Goal: Task Accomplishment & Management: Complete application form

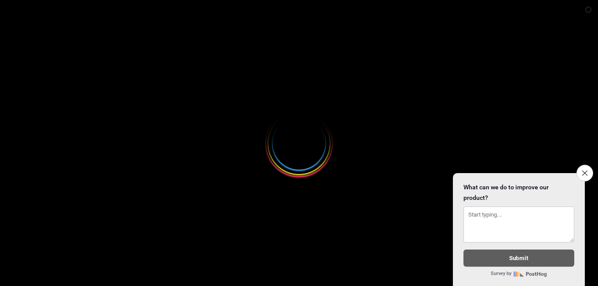
select select
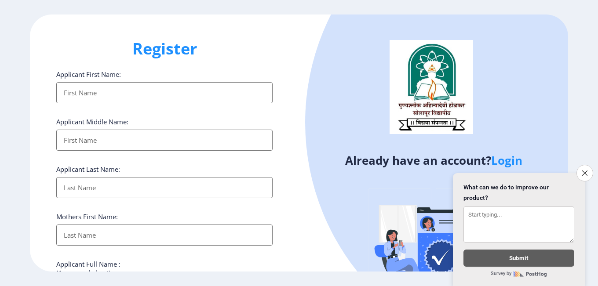
click at [178, 91] on input "Applicant First Name:" at bounding box center [164, 92] width 217 height 21
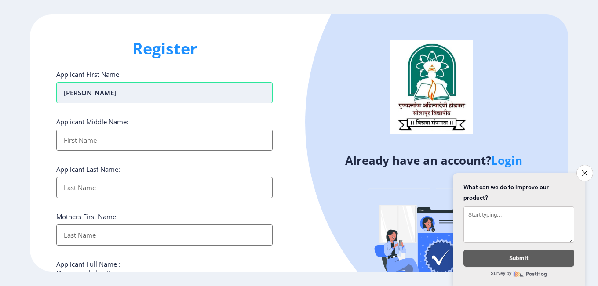
type input "[PERSON_NAME]"
type input "M"
type input "WADDO"
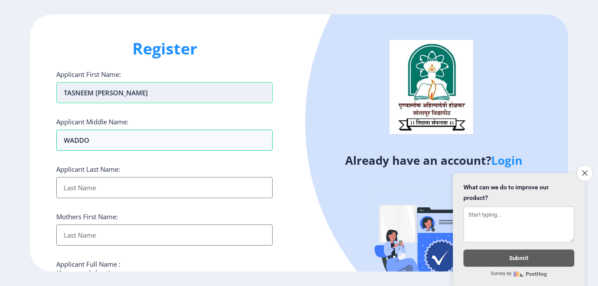
type input "TASNEEM [PERSON_NAME]"
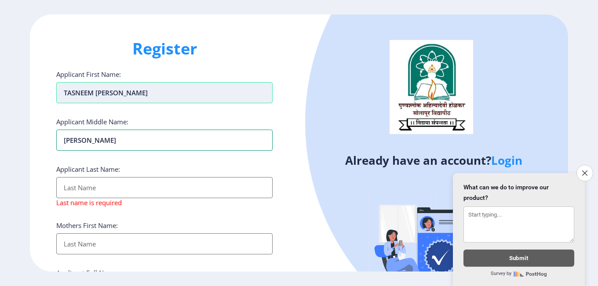
type input "[PERSON_NAME]"
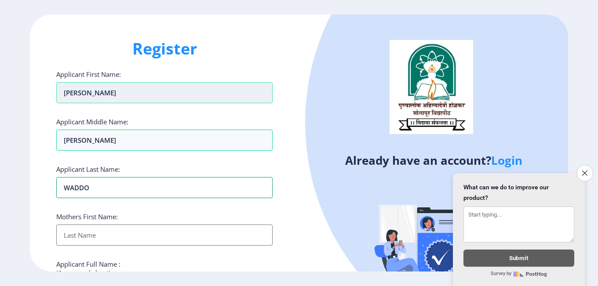
type input "WADDO"
type input "[PERSON_NAME]"
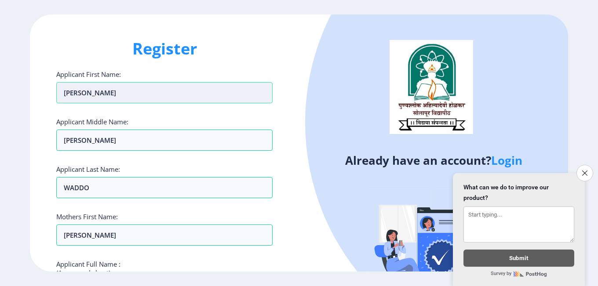
scroll to position [148, 0]
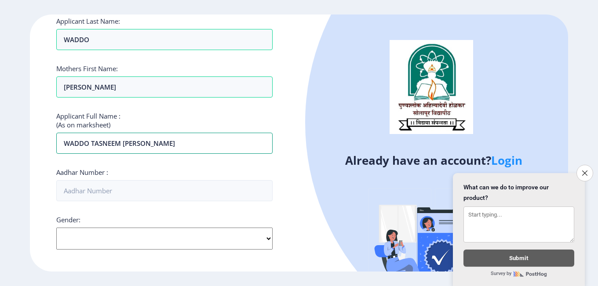
type input "WADDO TASNEEM [PERSON_NAME]"
type input "514138372613"
select select "[DEMOGRAPHIC_DATA]"
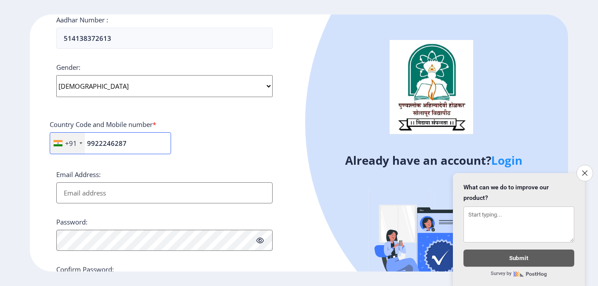
type input "9922246287"
type input "[EMAIL_ADDRESS][DOMAIN_NAME]"
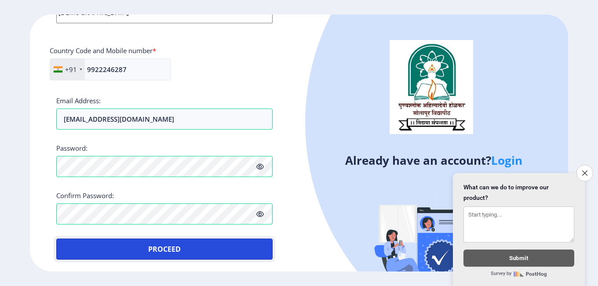
scroll to position [376, 0]
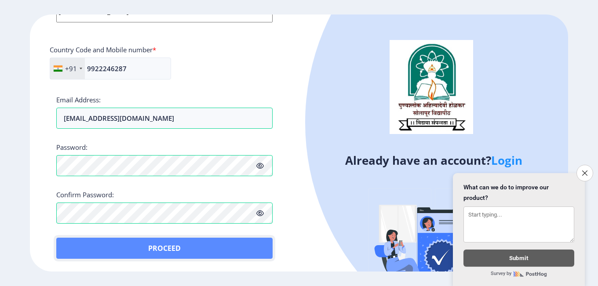
click at [160, 244] on button "Proceed" at bounding box center [164, 248] width 217 height 21
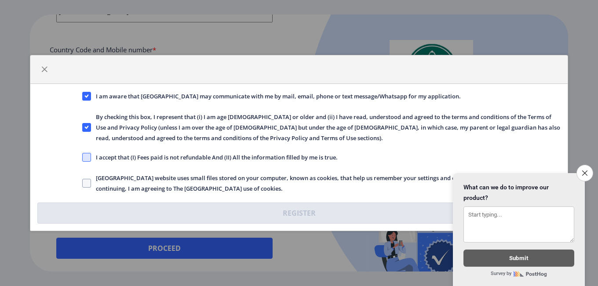
click at [90, 160] on span at bounding box center [86, 157] width 9 height 9
click at [83, 158] on input "I accept that (I) Fees paid is not refundable And (II) All the information fill…" at bounding box center [82, 158] width 0 height 0
checkbox input "true"
click at [88, 180] on span at bounding box center [86, 183] width 9 height 9
click at [83, 184] on input "[GEOGRAPHIC_DATA] website uses small files stored on your computer, known as co…" at bounding box center [82, 184] width 0 height 0
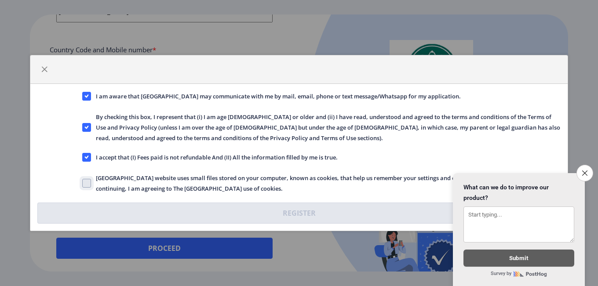
checkbox input "true"
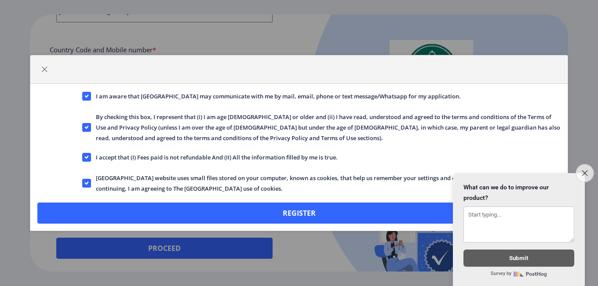
click at [583, 170] on icon "Close survey" at bounding box center [585, 173] width 6 height 6
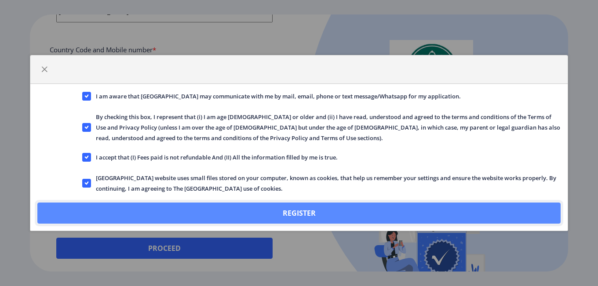
click at [444, 206] on button "Register" at bounding box center [299, 213] width 524 height 21
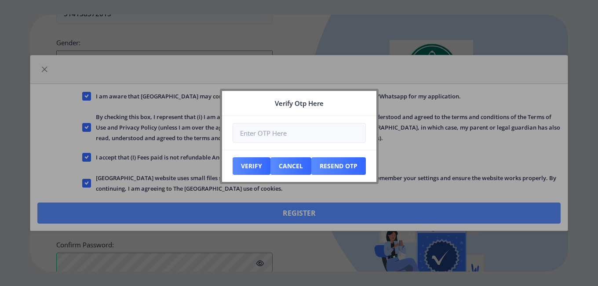
scroll to position [426, 0]
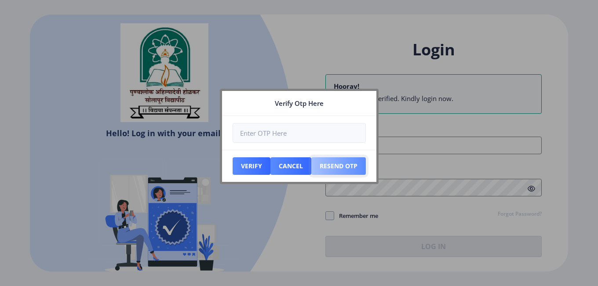
click at [328, 169] on button "Resend Otp" at bounding box center [339, 167] width 55 height 18
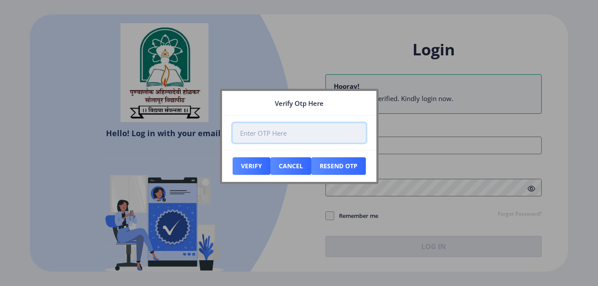
click at [342, 134] on input "number" at bounding box center [299, 133] width 133 height 20
click at [376, 149] on nb-card-body at bounding box center [299, 133] width 154 height 34
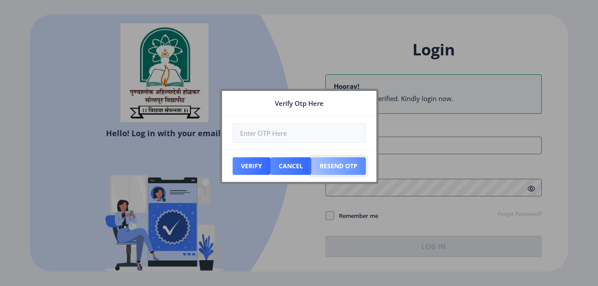
click at [358, 164] on button "Resend Otp" at bounding box center [339, 167] width 55 height 18
click at [324, 168] on button "Resend Otp" at bounding box center [339, 167] width 55 height 18
click at [312, 70] on div at bounding box center [299, 143] width 598 height 286
click at [285, 165] on button "Cancel" at bounding box center [291, 167] width 41 height 18
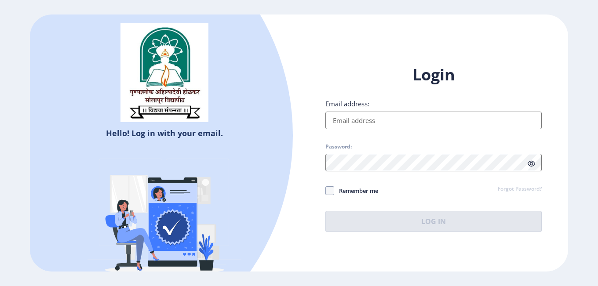
click at [386, 122] on input "Email address:" at bounding box center [434, 121] width 217 height 18
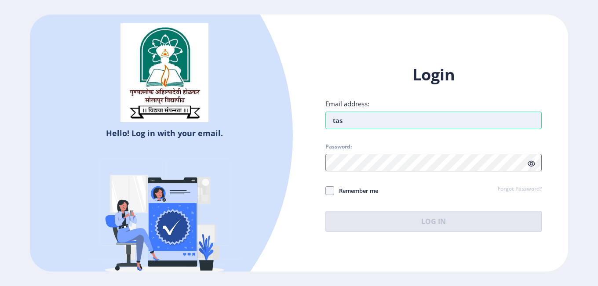
type input "[EMAIL_ADDRESS][DOMAIN_NAME]"
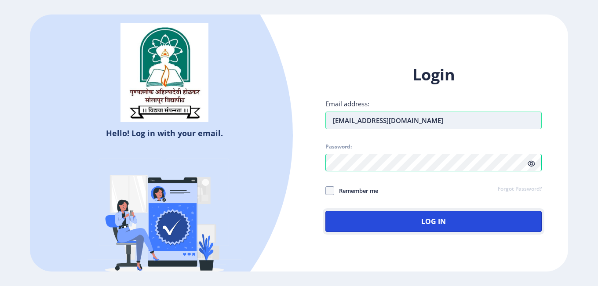
click at [326, 211] on button "Log In" at bounding box center [434, 221] width 217 height 21
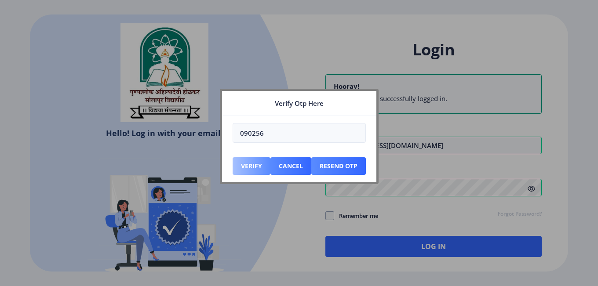
type input "090256"
click at [248, 169] on button "Verify" at bounding box center [252, 167] width 38 height 18
click at [249, 166] on button "Verify" at bounding box center [252, 167] width 38 height 18
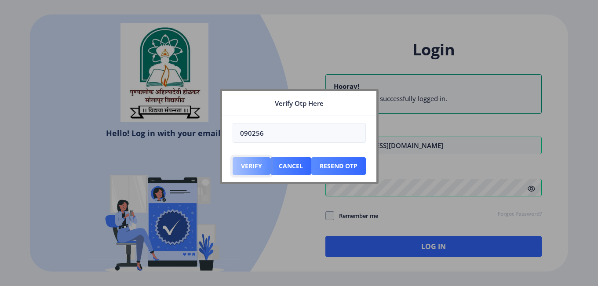
click at [249, 166] on button "Verify" at bounding box center [252, 167] width 38 height 18
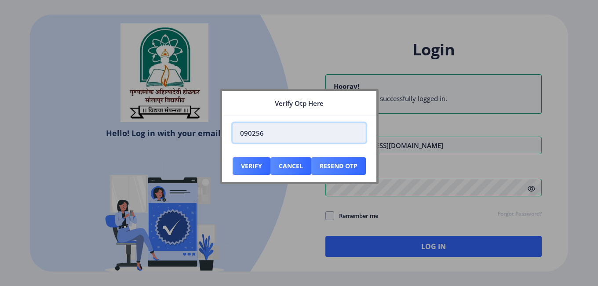
click at [288, 135] on input "090256" at bounding box center [299, 133] width 133 height 20
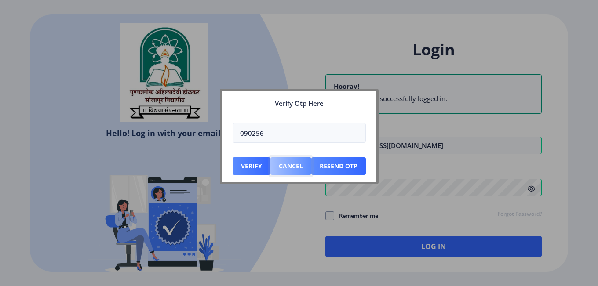
click at [293, 164] on button "Cancel" at bounding box center [291, 167] width 41 height 18
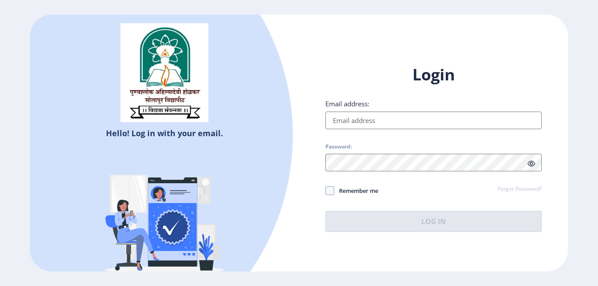
click at [375, 122] on input "Email address:" at bounding box center [434, 121] width 217 height 18
type input "[EMAIL_ADDRESS][DOMAIN_NAME]"
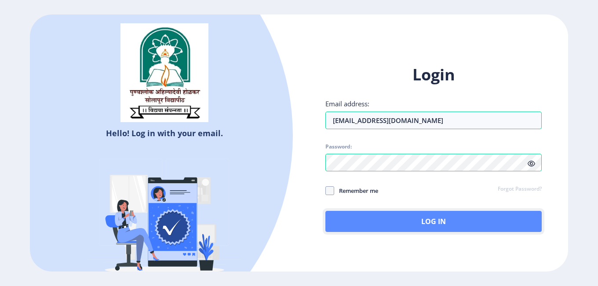
click at [378, 214] on button "Log In" at bounding box center [434, 221] width 217 height 21
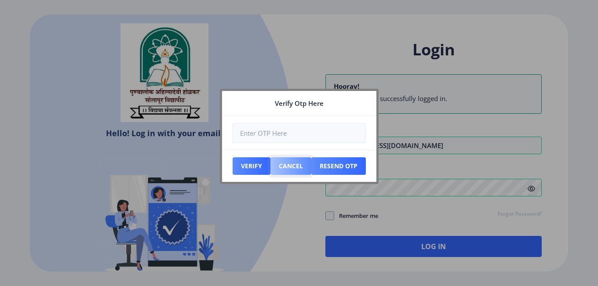
click at [298, 166] on button "Cancel" at bounding box center [291, 167] width 41 height 18
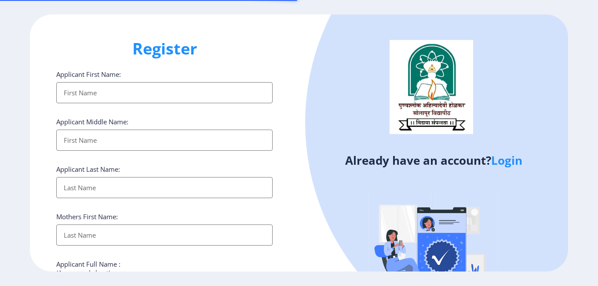
select select
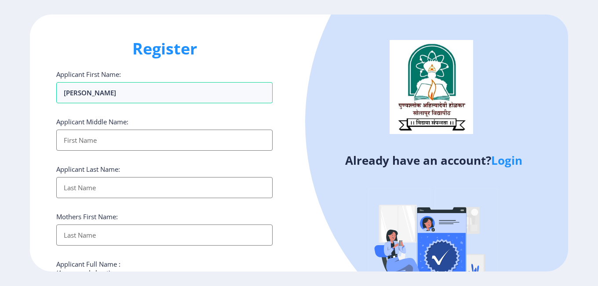
type input "[PERSON_NAME]"
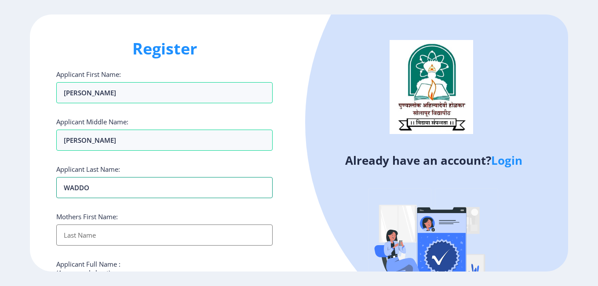
type input "WADDO"
type input "[PERSON_NAME]"
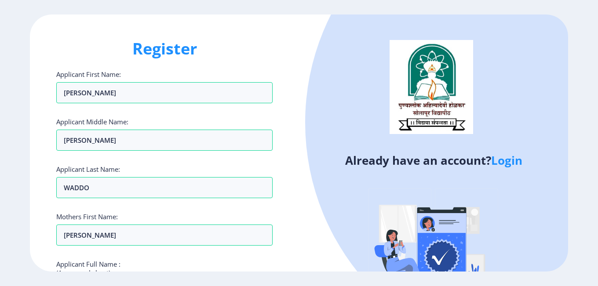
scroll to position [148, 0]
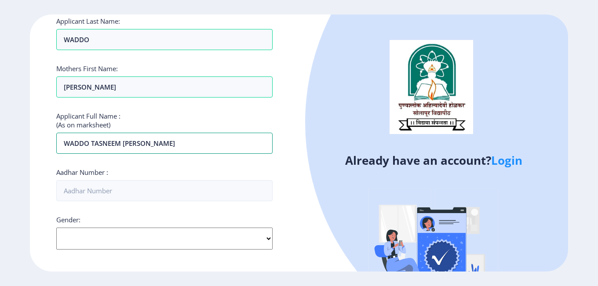
type input "WADDO TASNEEM [PERSON_NAME]"
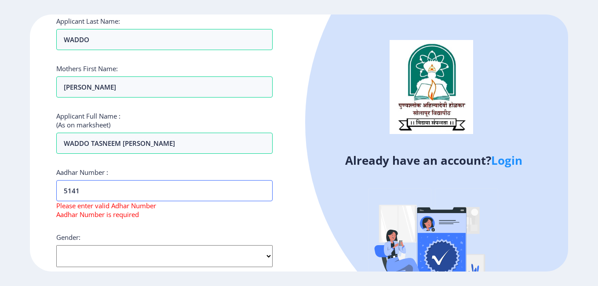
type input "514138372613"
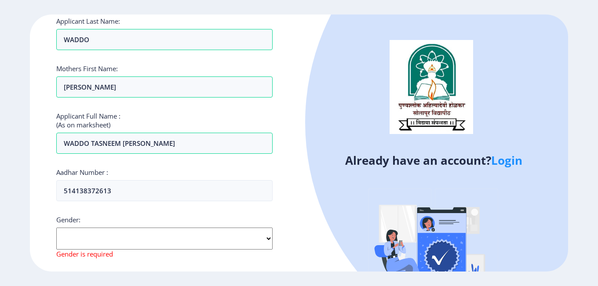
select select "[DEMOGRAPHIC_DATA]"
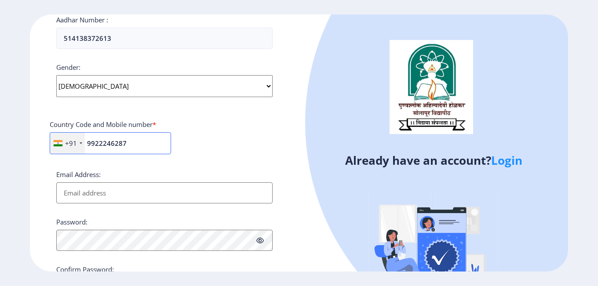
type input "9922246287"
type input "T"
type input "[EMAIL_ADDRESS][DOMAIN_NAME]"
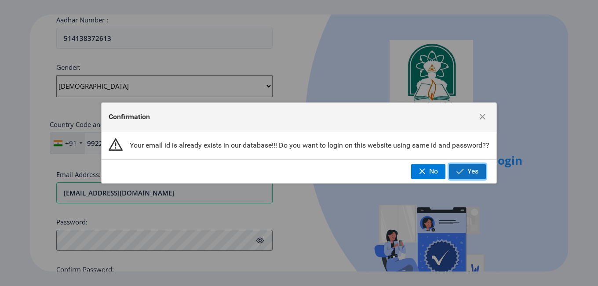
click at [471, 175] on span "Yes" at bounding box center [473, 172] width 11 height 8
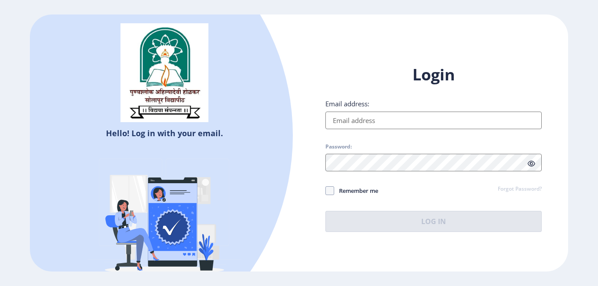
click at [357, 121] on input "Email address:" at bounding box center [434, 121] width 217 height 18
type input "[EMAIL_ADDRESS][DOMAIN_NAME]"
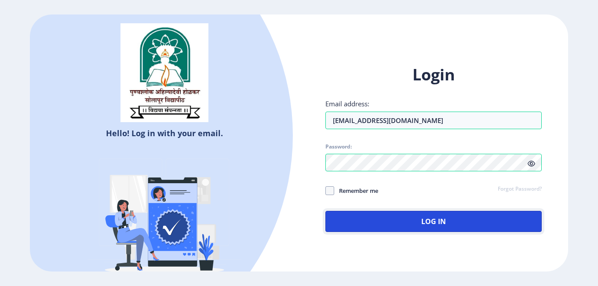
click at [326, 211] on button "Log In" at bounding box center [434, 221] width 217 height 21
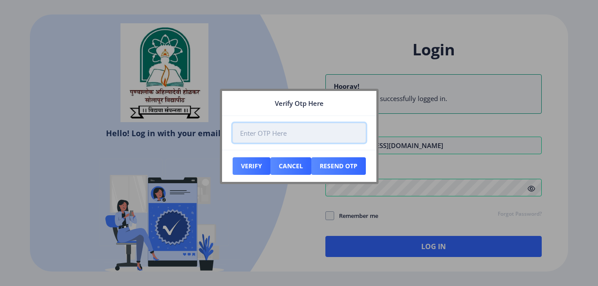
paste input "367896"
type input "367896"
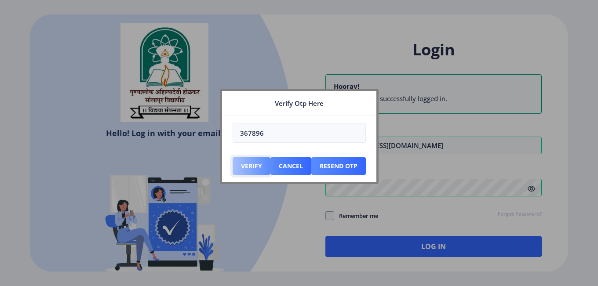
click at [258, 164] on button "Verify" at bounding box center [252, 167] width 38 height 18
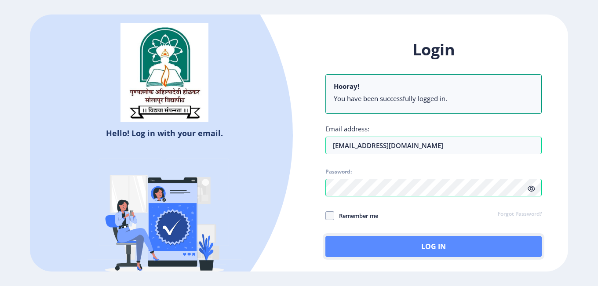
click at [381, 245] on button "Log In" at bounding box center [434, 246] width 217 height 21
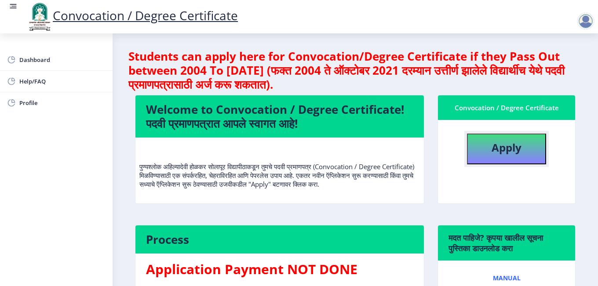
click at [484, 154] on button "Apply" at bounding box center [506, 149] width 79 height 31
select select
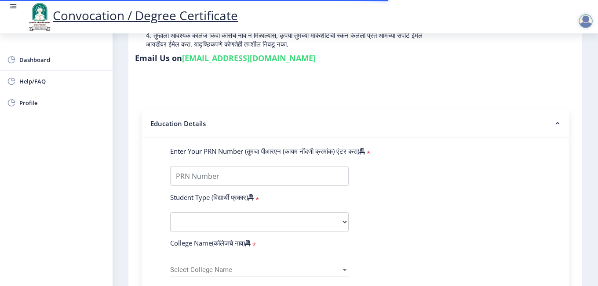
scroll to position [176, 0]
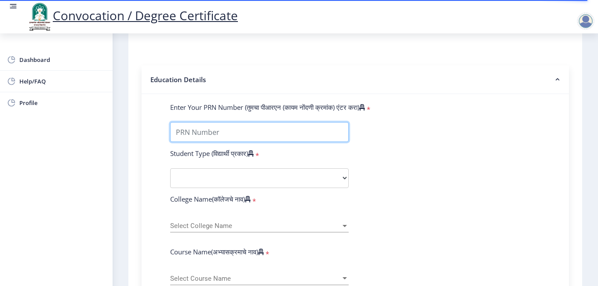
click at [239, 134] on input "Enter Your PRN Number (तुमचा पीआरएन (कायम नोंदणी क्रमांक) एंटर करा)" at bounding box center [259, 132] width 179 height 20
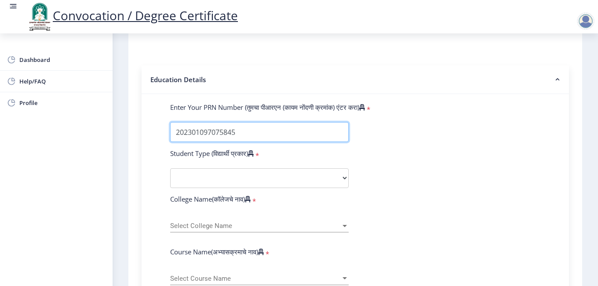
type input "202301097075845"
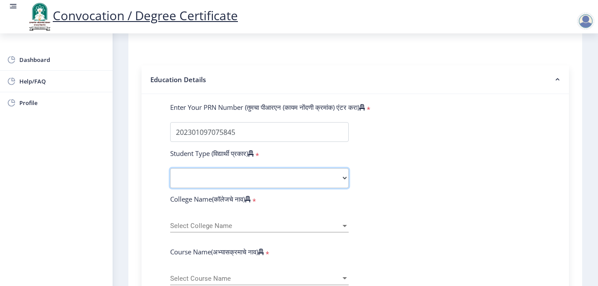
select select "Regular"
click at [170, 169] on select "Select Student Type Regular External" at bounding box center [259, 179] width 179 height 20
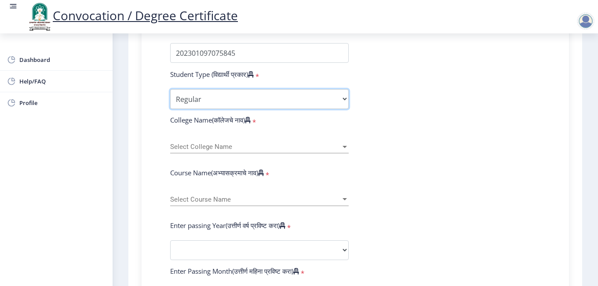
scroll to position [264, 0]
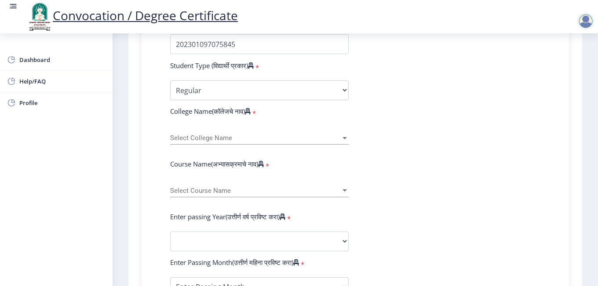
click at [245, 136] on span "Select College Name" at bounding box center [255, 138] width 171 height 7
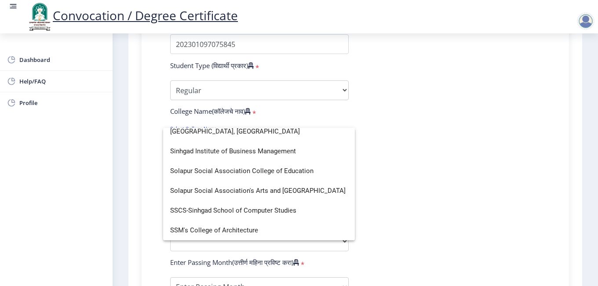
scroll to position [6, 0]
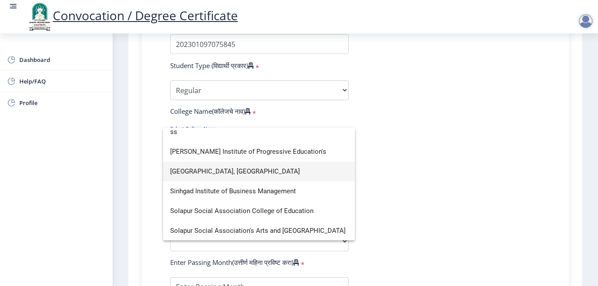
type input "s"
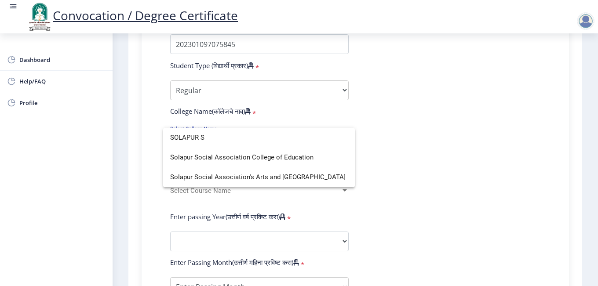
scroll to position [0, 0]
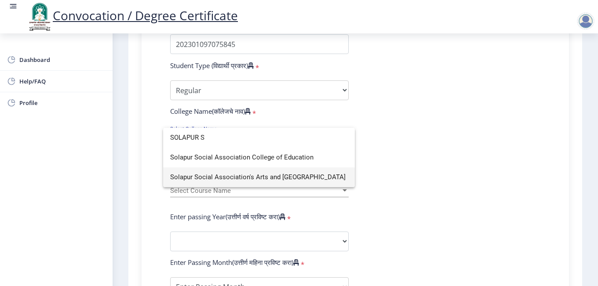
type input "SOLAPUR S"
click at [255, 180] on span "Solapur Social Association's Arts and Commerce College" at bounding box center [259, 178] width 178 height 20
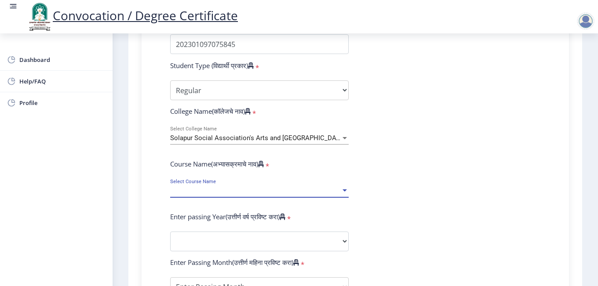
click at [249, 190] on span "Select Course Name" at bounding box center [255, 190] width 171 height 7
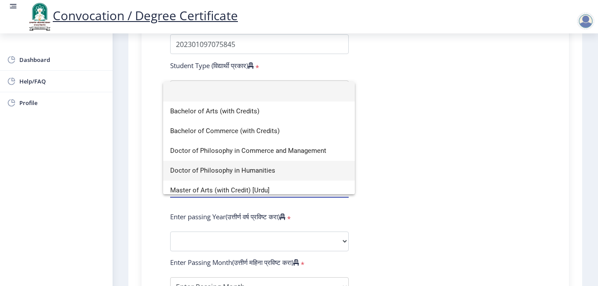
click at [271, 170] on span "Doctor of Philosophy in Humanities" at bounding box center [259, 171] width 178 height 20
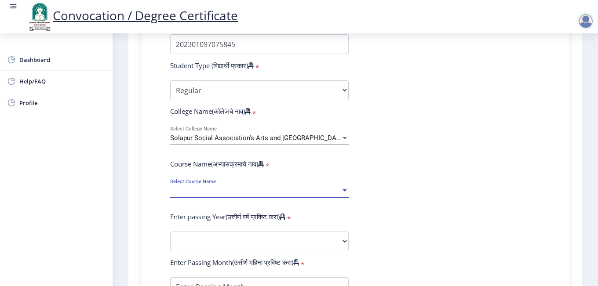
select select "January"
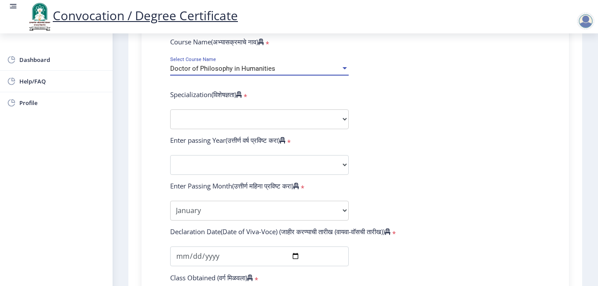
scroll to position [396, 0]
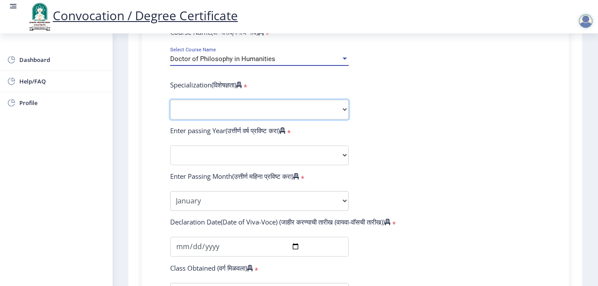
click at [237, 108] on select "Specialization AIHC&A Economics English Hindi History Kannada Law Marathi Polit…" at bounding box center [259, 110] width 179 height 20
select select "Urdu"
click at [170, 100] on select "Specialization AIHC&A Economics English Hindi History Kannada Law Marathi Polit…" at bounding box center [259, 110] width 179 height 20
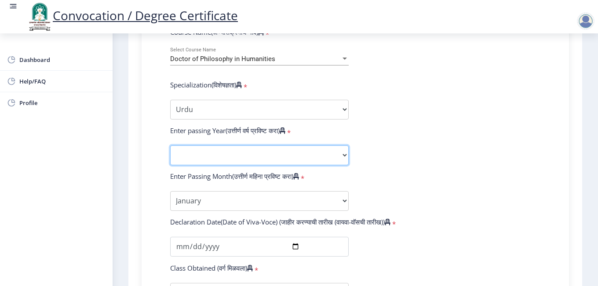
click at [214, 158] on select "2025 2024 2023 2022 2021 2020 2019 2018 2017 2016 2015 2014 2013 2012 2011 2010…" at bounding box center [259, 156] width 179 height 20
click at [248, 154] on select "2025 2024 2023 2022 2021 2020 2019 2018 2017 2016 2015 2014 2013 2012 2011 2010…" at bounding box center [259, 156] width 179 height 20
select select "2025"
click at [170, 146] on select "2025 2024 2023 2022 2021 2020 2019 2018 2017 2016 2015 2014 2013 2012 2011 2010…" at bounding box center [259, 156] width 179 height 20
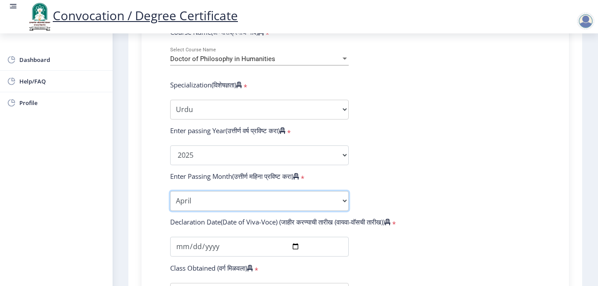
select select "August"
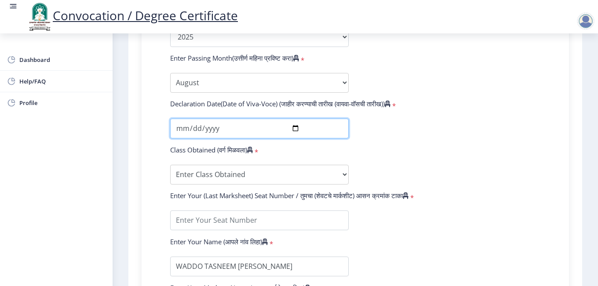
scroll to position [528, 0]
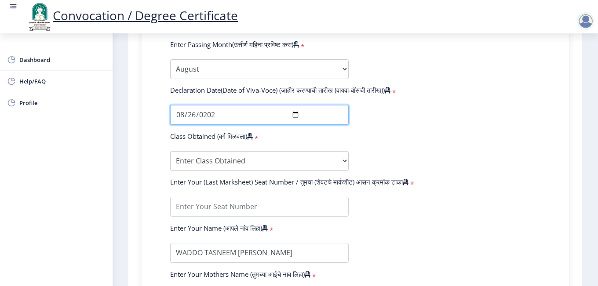
type input "2025-08-26"
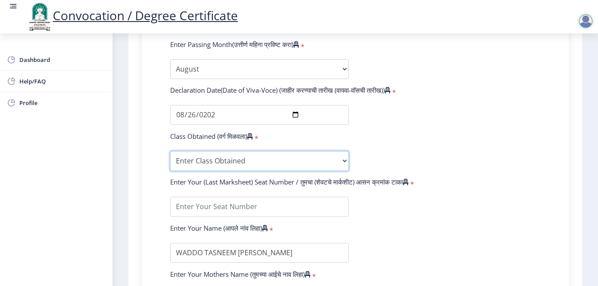
click at [233, 158] on select "Enter Class Obtained FIRST CLASS WITH DISTINCTION FIRST CLASS HIGHER SECOND CLA…" at bounding box center [259, 161] width 179 height 20
click at [243, 156] on select "Enter Class Obtained FIRST CLASS WITH DISTINCTION FIRST CLASS HIGHER SECOND CLA…" at bounding box center [259, 161] width 179 height 20
select select "Grade A"
click at [170, 151] on select "Enter Class Obtained FIRST CLASS WITH DISTINCTION FIRST CLASS HIGHER SECOND CLA…" at bounding box center [259, 161] width 179 height 20
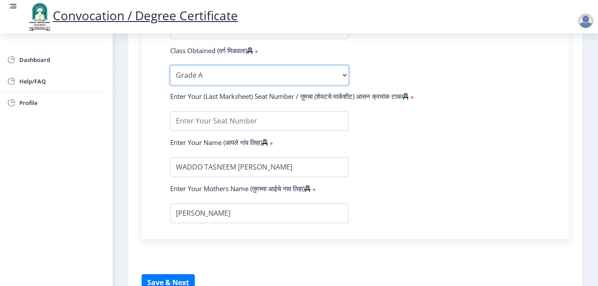
scroll to position [616, 0]
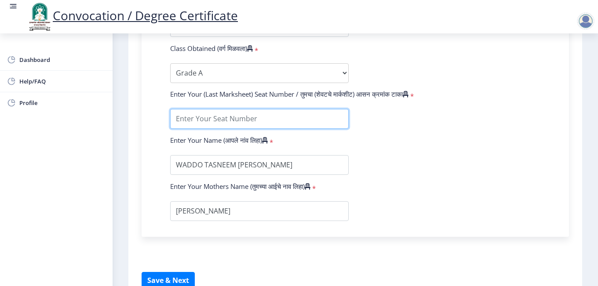
click at [251, 117] on input "textarea" at bounding box center [259, 119] width 179 height 20
type input "202203401"
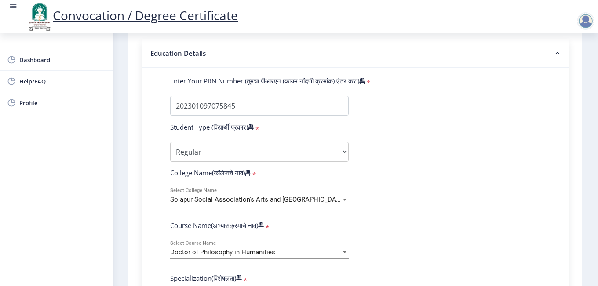
scroll to position [209, 0]
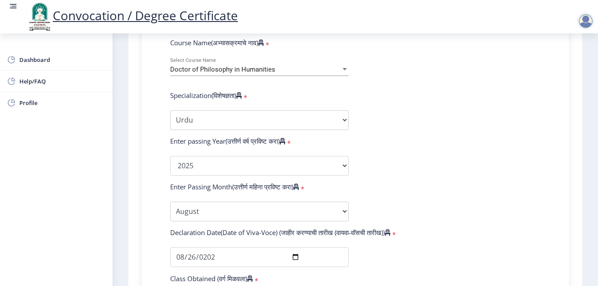
click at [496, 134] on form "Enter Your PRN Number (तुमचा पीआरएन (कायम नोंदणी क्रमांक) एंटर करा) * Student T…" at bounding box center [356, 173] width 384 height 558
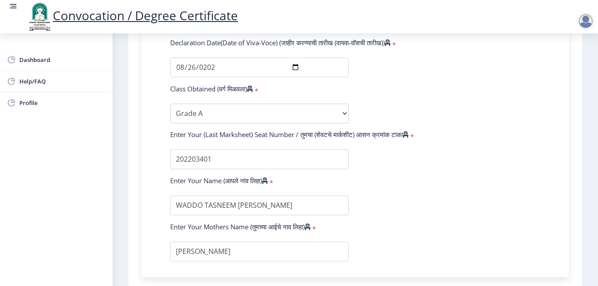
scroll to position [664, 0]
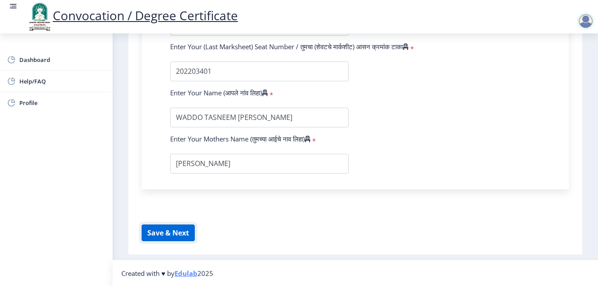
click at [180, 235] on button "Save & Next" at bounding box center [168, 233] width 53 height 17
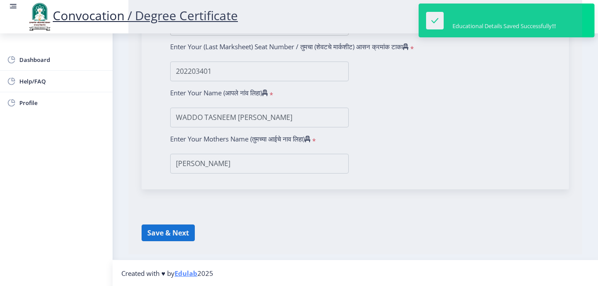
select select
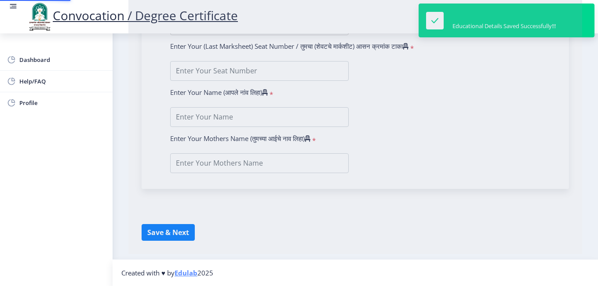
type input "WADDO TASNEEM [PERSON_NAME]"
type input "[PERSON_NAME]"
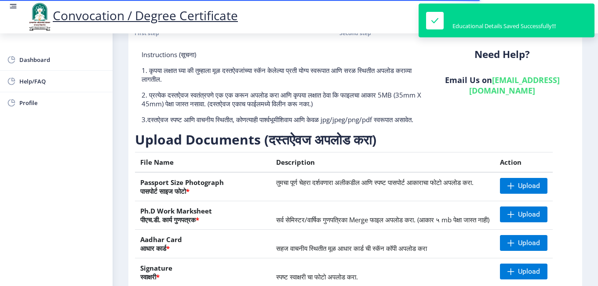
scroll to position [88, 0]
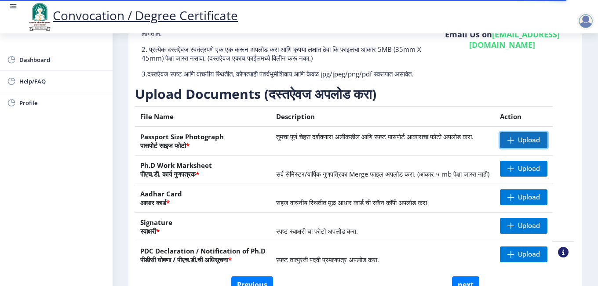
click at [528, 145] on span "Upload" at bounding box center [529, 140] width 22 height 9
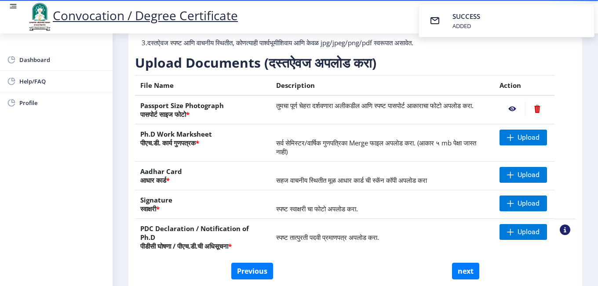
scroll to position [132, 0]
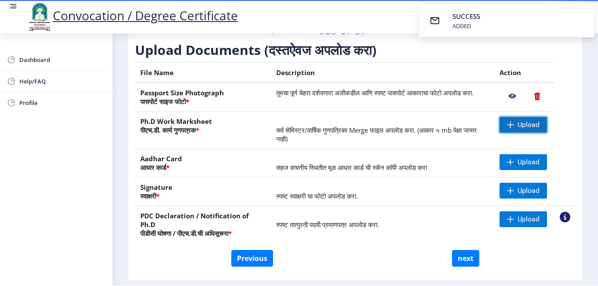
click at [522, 129] on span "Upload" at bounding box center [529, 125] width 22 height 9
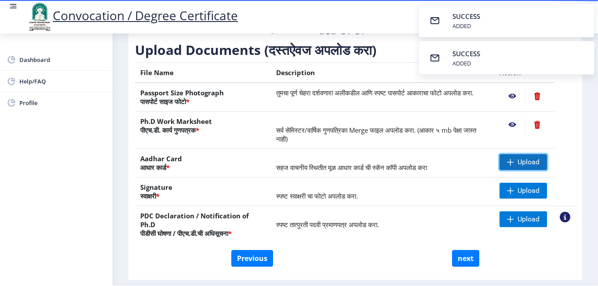
click at [520, 167] on span "Upload" at bounding box center [529, 162] width 22 height 9
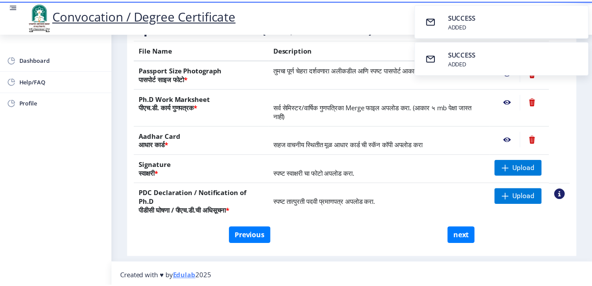
scroll to position [167, 0]
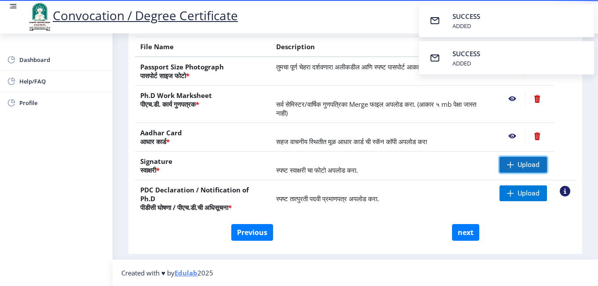
click at [512, 162] on span at bounding box center [510, 165] width 7 height 7
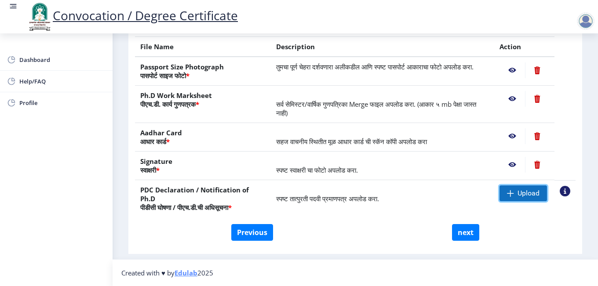
click at [505, 187] on span "Upload" at bounding box center [524, 194] width 48 height 16
click at [524, 197] on span "Upload" at bounding box center [529, 193] width 22 height 9
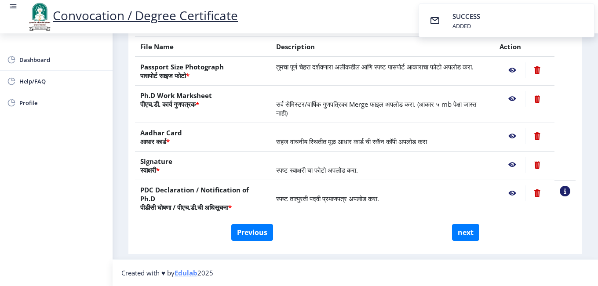
click at [511, 194] on nb-action at bounding box center [513, 194] width 26 height 16
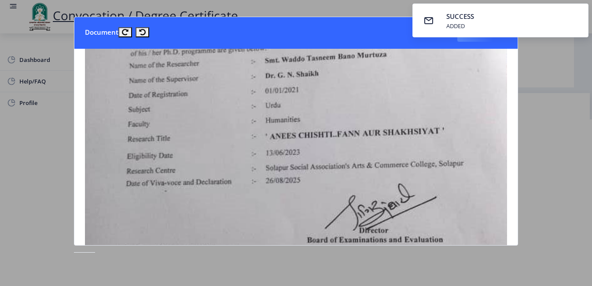
scroll to position [308, 0]
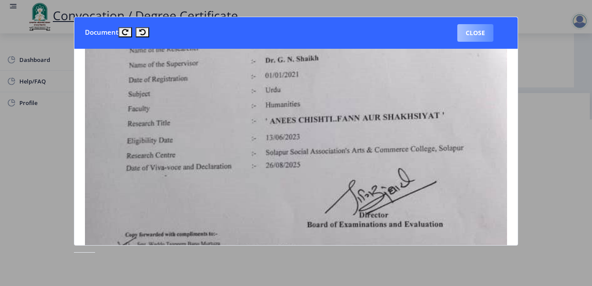
click at [475, 33] on button "Close" at bounding box center [475, 33] width 36 height 18
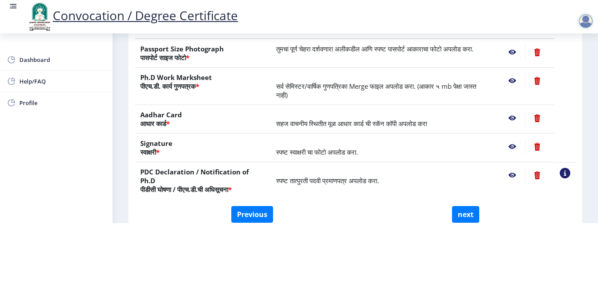
scroll to position [132, 0]
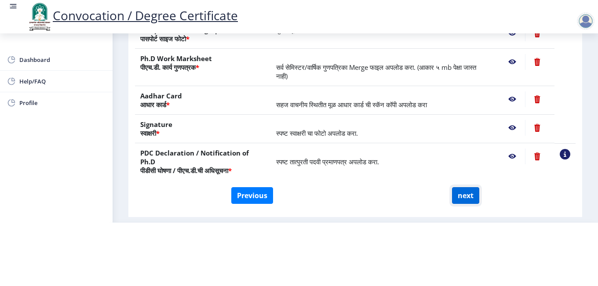
click at [460, 190] on button "next" at bounding box center [465, 195] width 27 height 17
select select
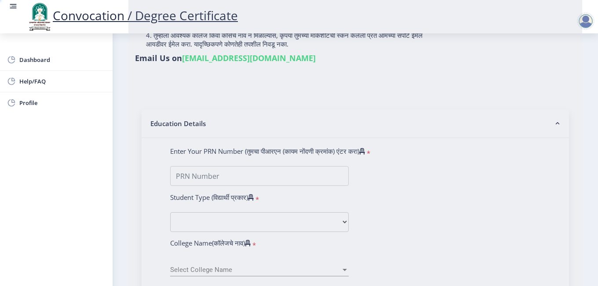
type input "WADDO TASNEEM [PERSON_NAME]"
type input "[PERSON_NAME]"
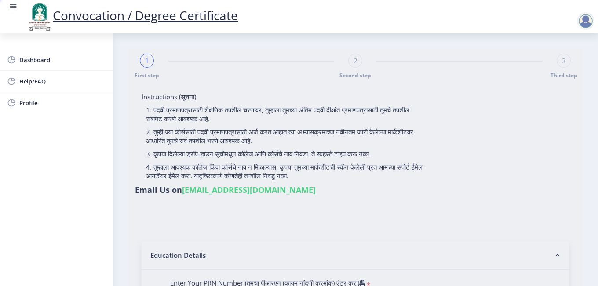
select select
type input "202301097075845"
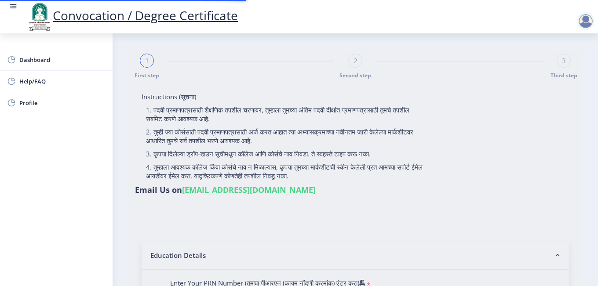
select select "Regular"
select select "2025"
select select "Grade A"
type input "202203401"
select select "August"
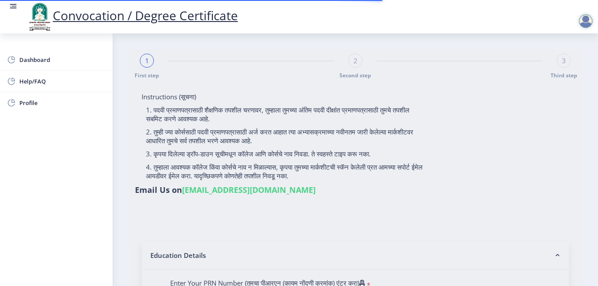
select select "Urdu"
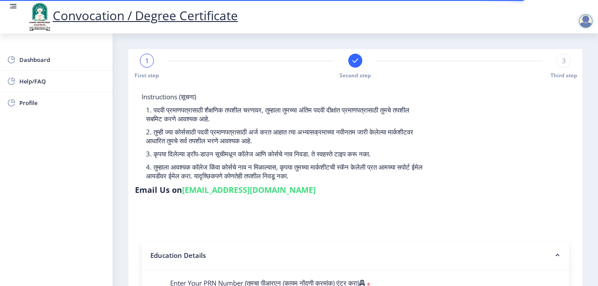
select select
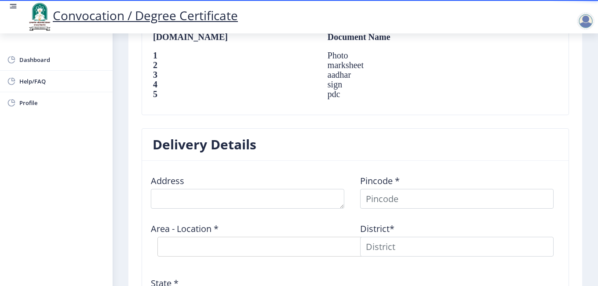
scroll to position [660, 0]
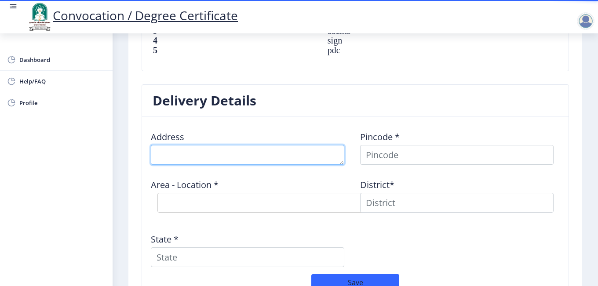
click at [191, 151] on textarea at bounding box center [248, 155] width 194 height 20
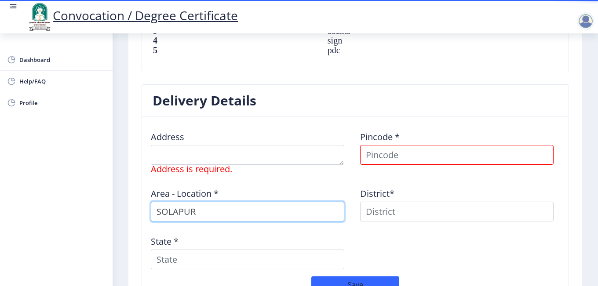
type input "SOLAPUR"
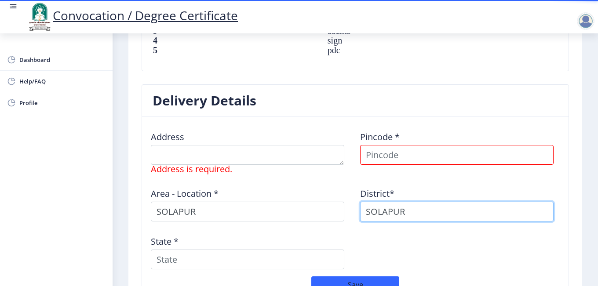
type input "SOLAPUR"
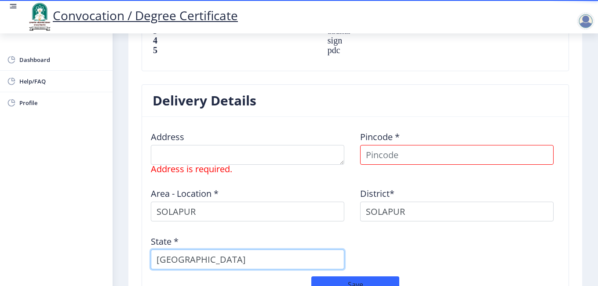
type input "MAHARASHTRA"
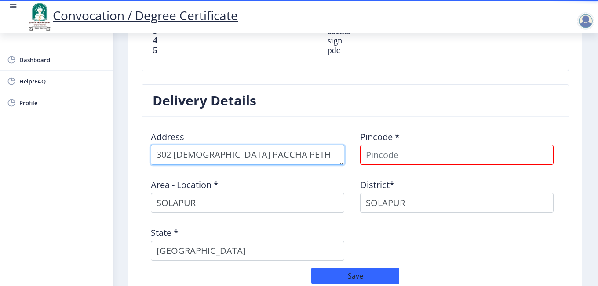
type textarea "302 MUSLIM PACCHA PETH SOLAPUR"
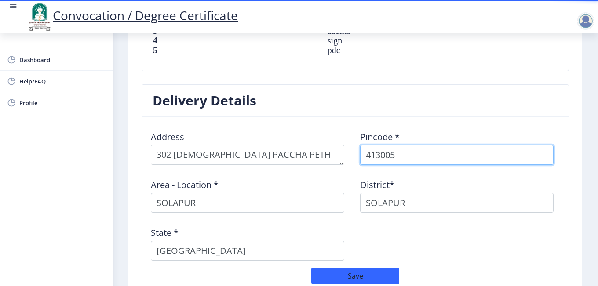
type input "413005"
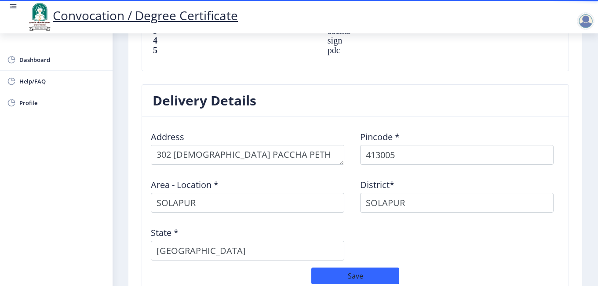
select select
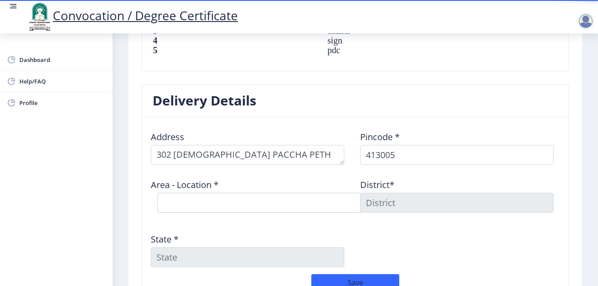
scroll to position [748, 0]
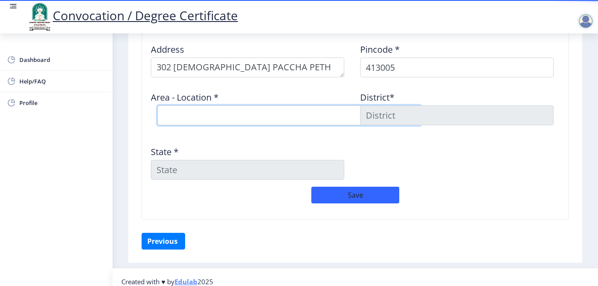
click at [261, 106] on select "Select Area Location Daji Peth S.O Market Yard Solapur S.O Sakhar Peth S.O" at bounding box center [290, 116] width 264 height 20
select select "3: Object"
click at [158, 106] on select "Select Area Location Daji Peth S.O Market Yard Solapur S.O Sakhar Peth S.O" at bounding box center [290, 116] width 264 height 20
type input "SOLAPUR"
type input "Maharashtra"
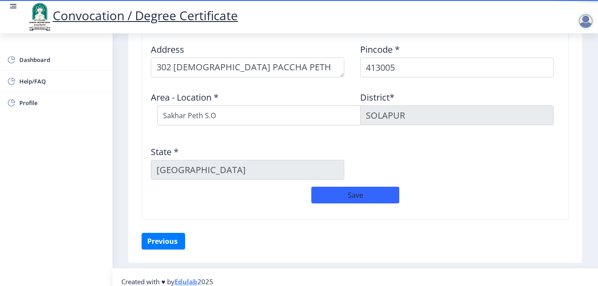
click at [357, 139] on div "Address Pincode * 413005 Area - Location * Select Area Location Daji Peth S.O M…" at bounding box center [355, 112] width 419 height 151
click at [363, 187] on button "Save" at bounding box center [356, 195] width 88 height 17
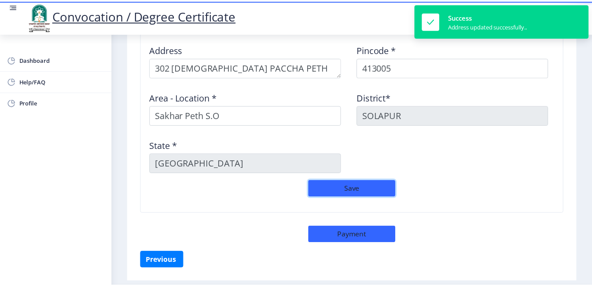
scroll to position [767, 0]
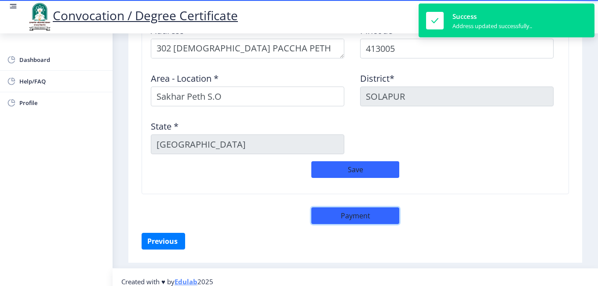
click at [384, 208] on button "Payment" at bounding box center [356, 216] width 88 height 17
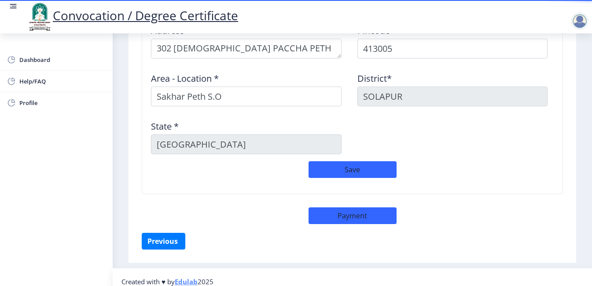
select select "sealed"
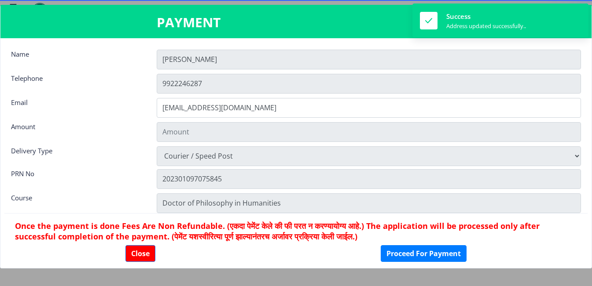
type input "1885"
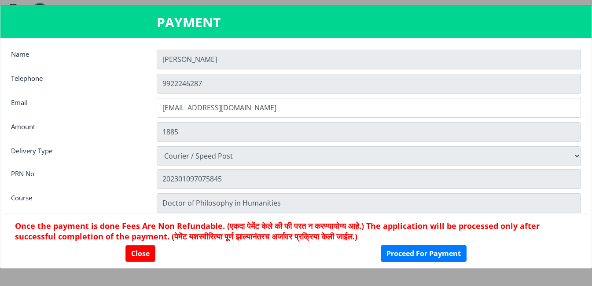
scroll to position [12, 0]
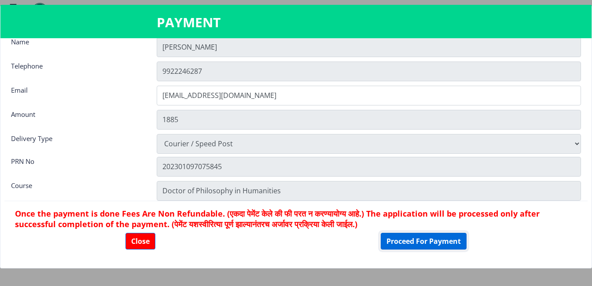
click at [432, 239] on button "Proceed For Payment" at bounding box center [424, 241] width 86 height 17
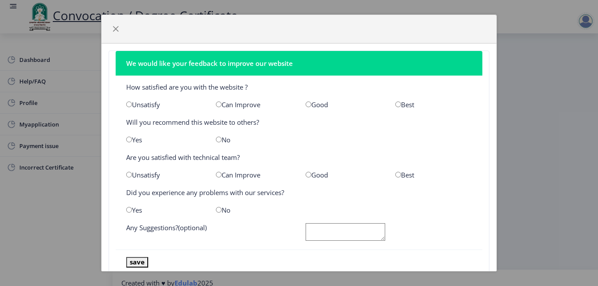
click at [216, 106] on input "radio" at bounding box center [219, 105] width 6 height 6
radio input "true"
click at [218, 140] on input "radio" at bounding box center [219, 140] width 6 height 6
radio input "true"
drag, startPoint x: 219, startPoint y: 176, endPoint x: 215, endPoint y: 212, distance: 36.3
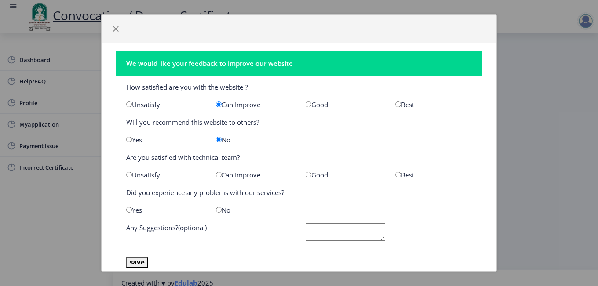
click at [219, 180] on nb-card-body "How satisfied are you with the website ? Unsatisfy Can Improve Good Best Will y…" at bounding box center [299, 163] width 367 height 175
click at [217, 210] on input "radio" at bounding box center [219, 210] width 6 height 6
radio input "true"
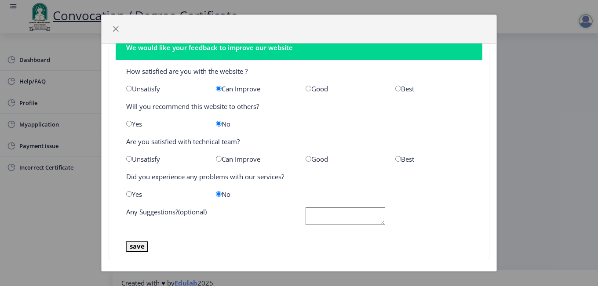
scroll to position [24, 0]
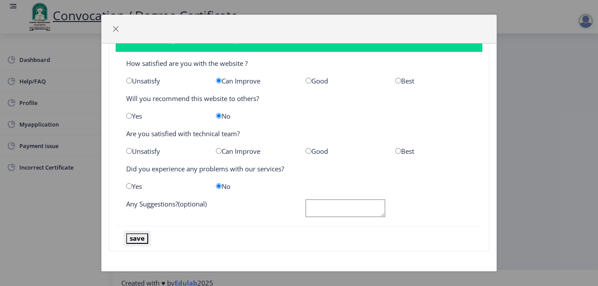
click at [139, 242] on button "save" at bounding box center [137, 239] width 22 height 10
click at [321, 209] on textarea at bounding box center [346, 209] width 80 height 18
type textarea "SD"
click at [141, 241] on button "save" at bounding box center [137, 239] width 22 height 10
click at [141, 238] on button "save" at bounding box center [137, 239] width 22 height 10
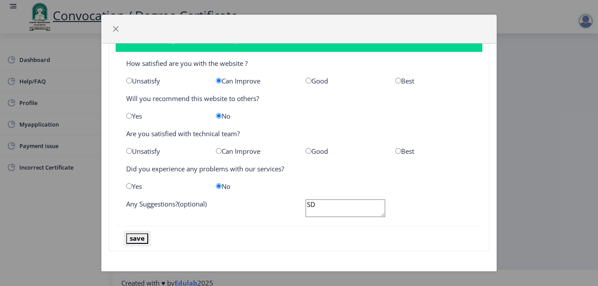
click at [141, 238] on button "save" at bounding box center [137, 239] width 22 height 10
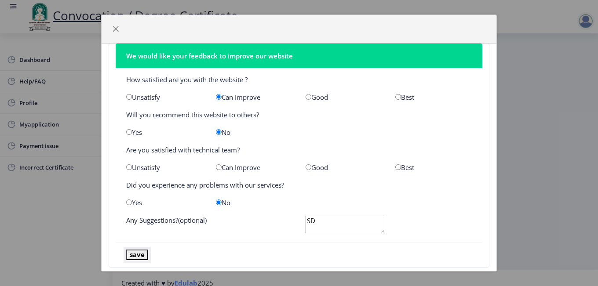
scroll to position [0, 0]
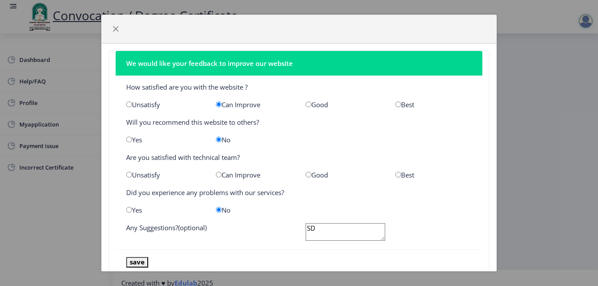
click at [140, 142] on div "Yes" at bounding box center [165, 140] width 90 height 9
click at [128, 141] on input "radio" at bounding box center [129, 140] width 6 height 6
radio input "true"
click at [217, 178] on div "Can Improve" at bounding box center [254, 175] width 90 height 9
click at [217, 175] on input "radio" at bounding box center [219, 175] width 6 height 6
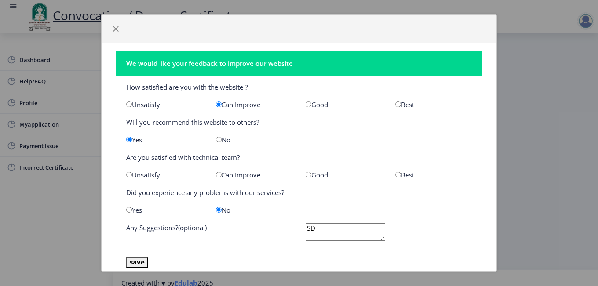
radio input "true"
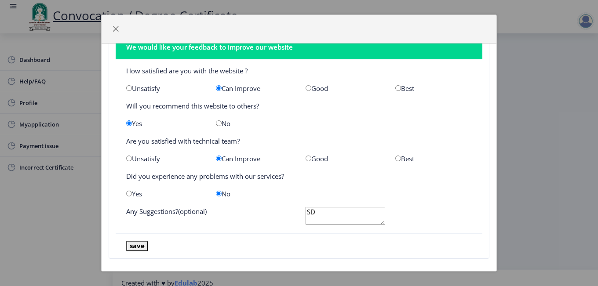
scroll to position [24, 0]
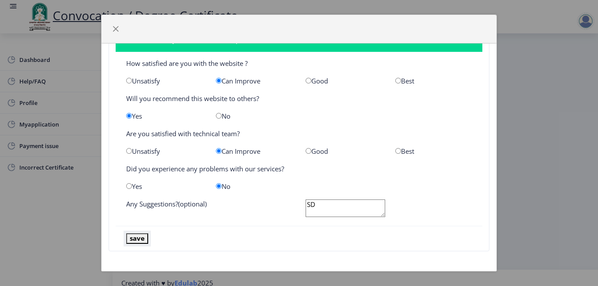
click at [140, 238] on button "save" at bounding box center [137, 239] width 22 height 10
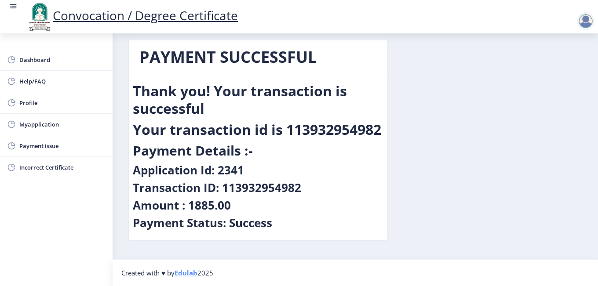
scroll to position [0, 0]
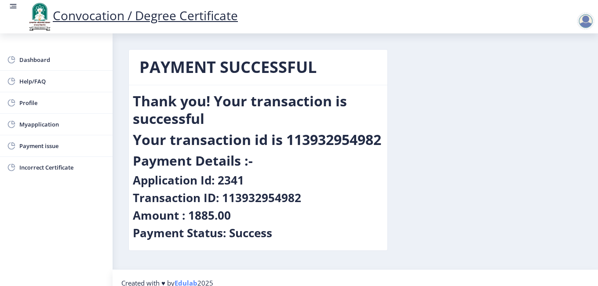
click at [589, 24] on div at bounding box center [586, 21] width 18 height 18
click at [557, 71] on span "Log out" at bounding box center [563, 68] width 56 height 11
